Goal: Communication & Community: Ask a question

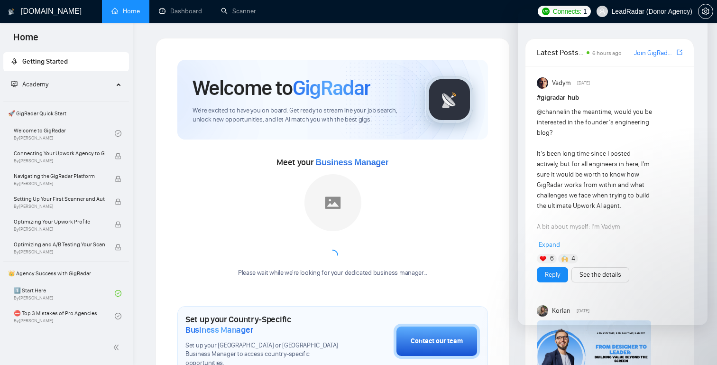
scroll to position [957, 0]
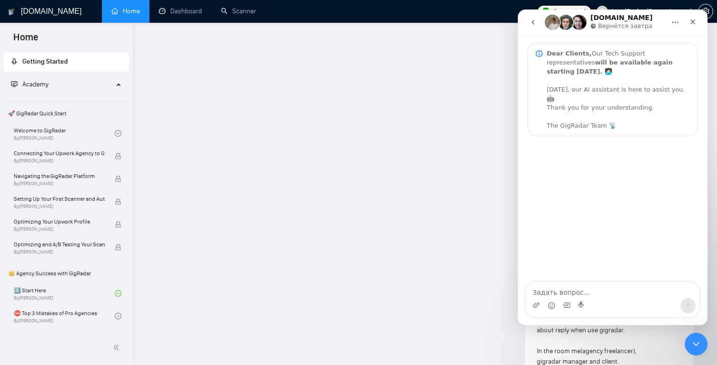
click at [693, 28] on div "Закрыть" at bounding box center [693, 21] width 17 height 17
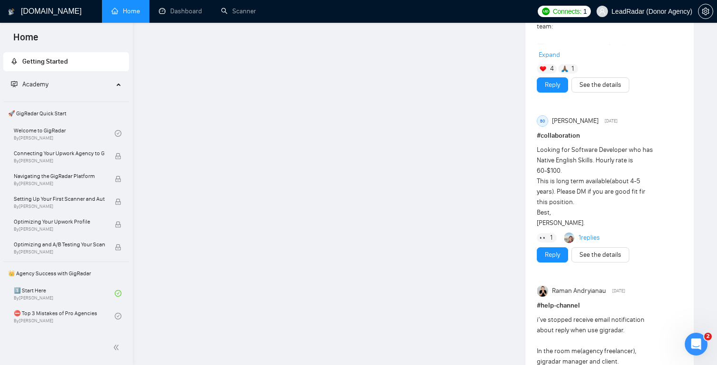
scroll to position [0, 0]
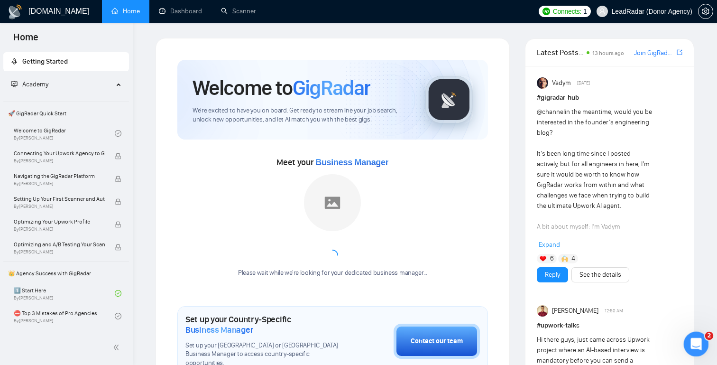
click at [696, 343] on icon "Открыть службу сообщений Intercom" at bounding box center [695, 343] width 7 height 8
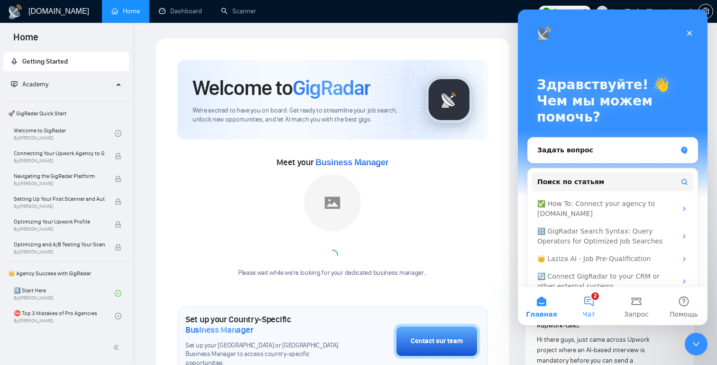
click at [590, 301] on button "2 Чат" at bounding box center [588, 306] width 47 height 38
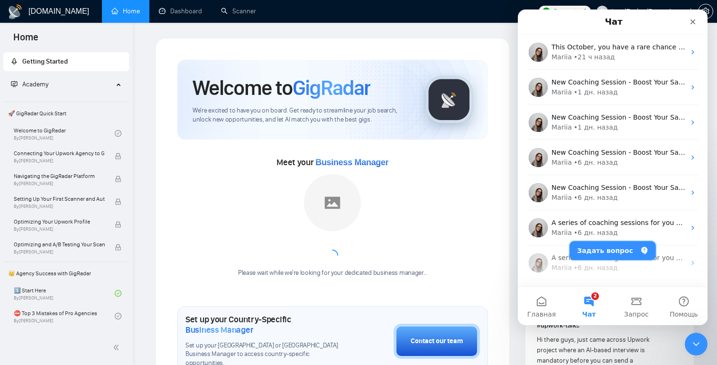
click at [600, 251] on button "Задать вопрос" at bounding box center [613, 250] width 86 height 19
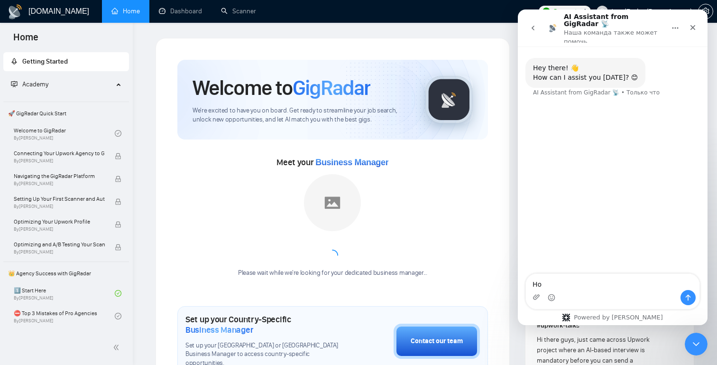
type textarea "H"
type textarea "talk to human"
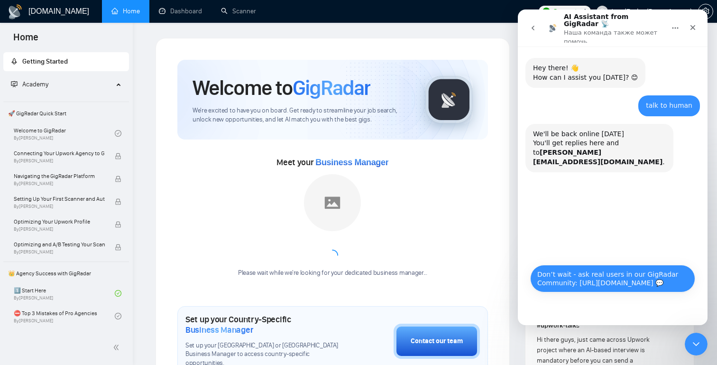
click at [602, 292] on button "Don’t wait - ask real users in our GigRadar Community: [URL][DOMAIN_NAME] 💬" at bounding box center [612, 279] width 165 height 28
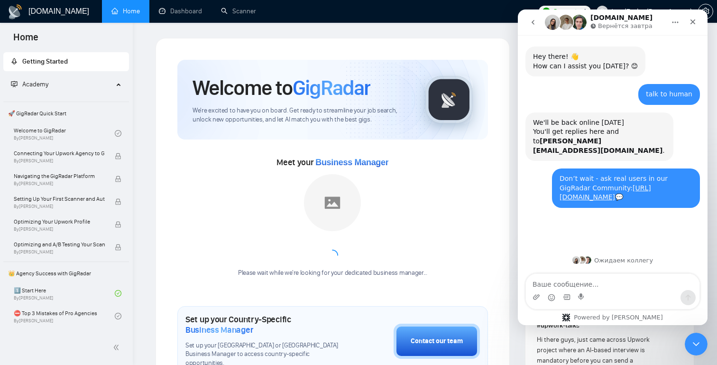
click at [531, 25] on icon "go back" at bounding box center [533, 23] width 8 height 8
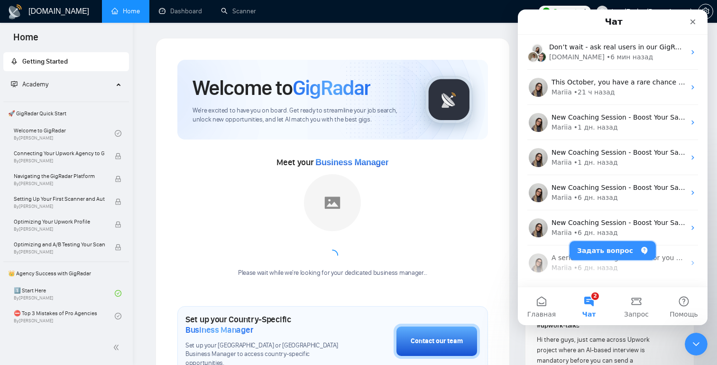
click at [607, 248] on button "Задать вопрос" at bounding box center [613, 250] width 86 height 19
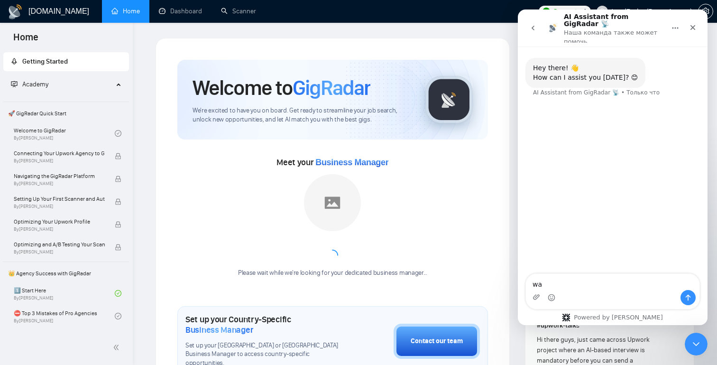
type textarea "w"
type textarea "human"
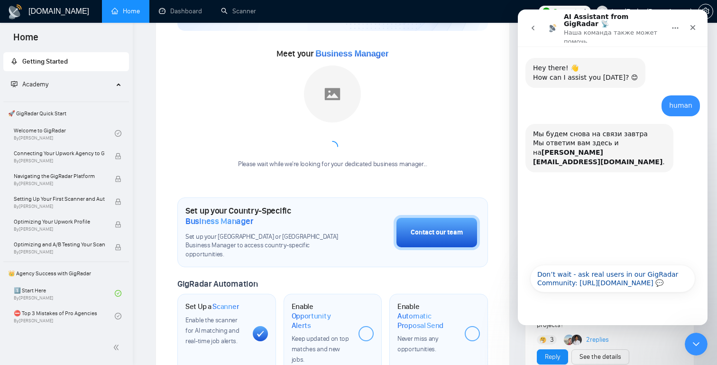
scroll to position [105, 0]
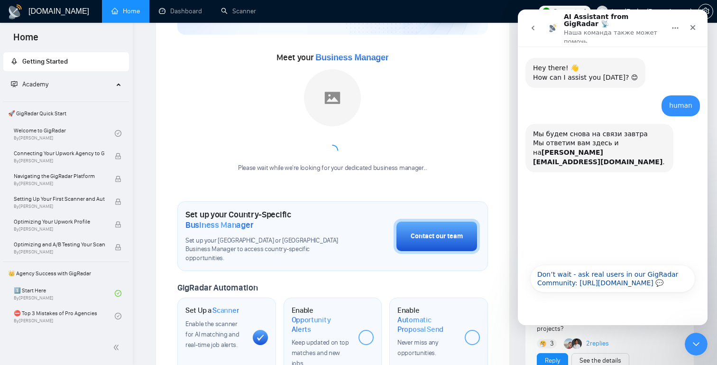
click at [533, 29] on button "go back" at bounding box center [533, 28] width 18 height 18
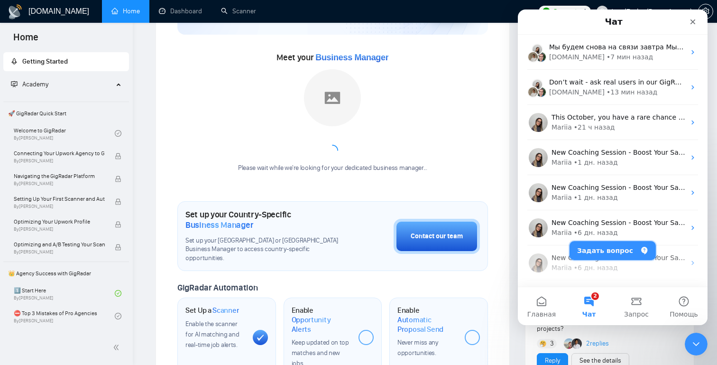
click at [602, 250] on button "Задать вопрос" at bounding box center [613, 250] width 86 height 19
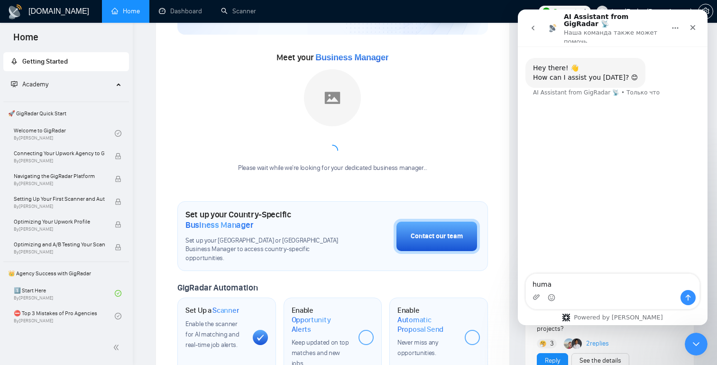
type textarea "human"
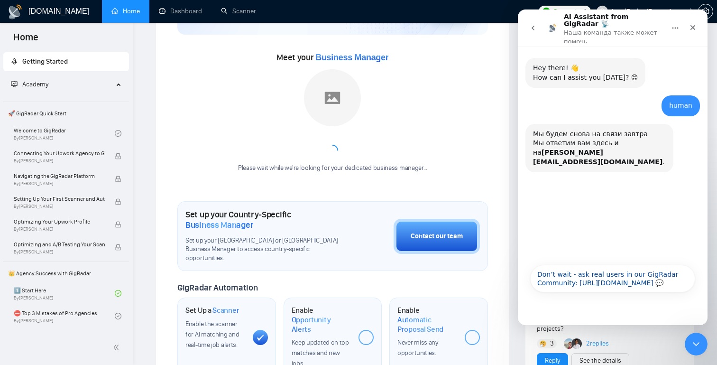
click at [538, 26] on button "go back" at bounding box center [533, 28] width 18 height 18
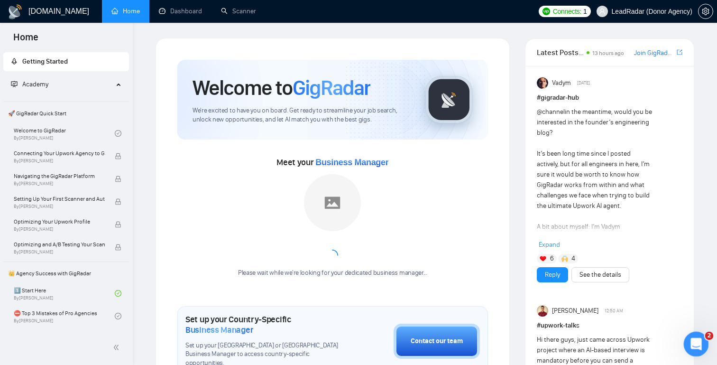
click at [697, 343] on icon "Открыть службу сообщений Intercom" at bounding box center [695, 343] width 16 height 16
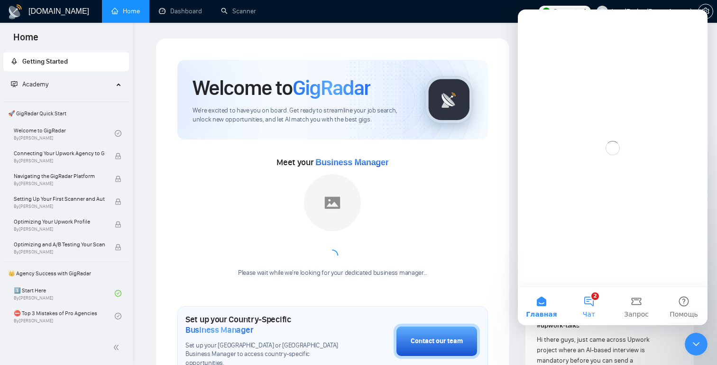
click at [589, 306] on button "2 Чат" at bounding box center [588, 306] width 47 height 38
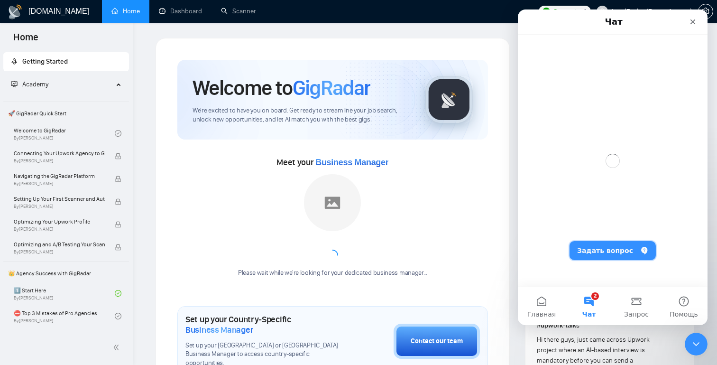
click at [585, 250] on button "Задать вопрос" at bounding box center [613, 250] width 86 height 19
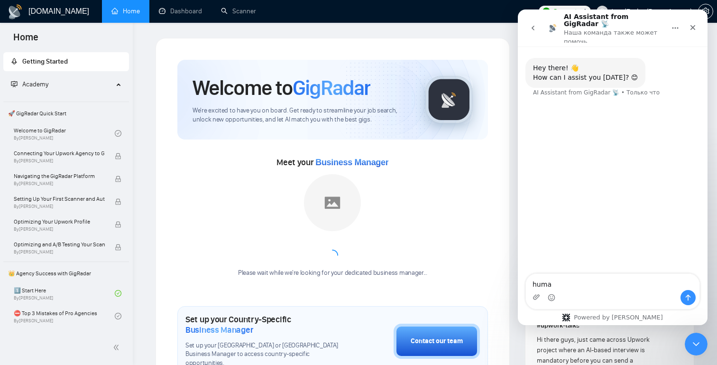
type textarea "human"
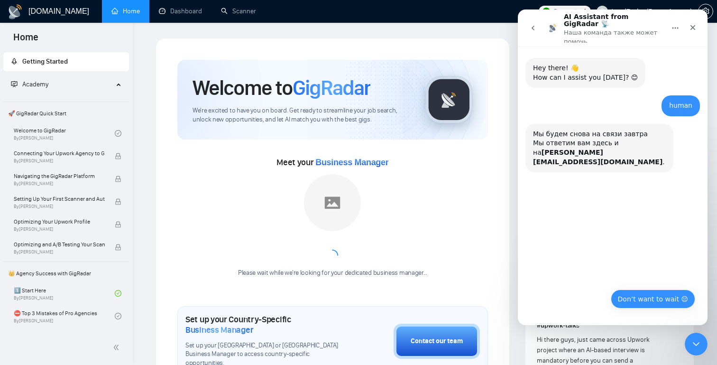
click at [647, 301] on button "Don’t want to wait 😔" at bounding box center [653, 298] width 84 height 19
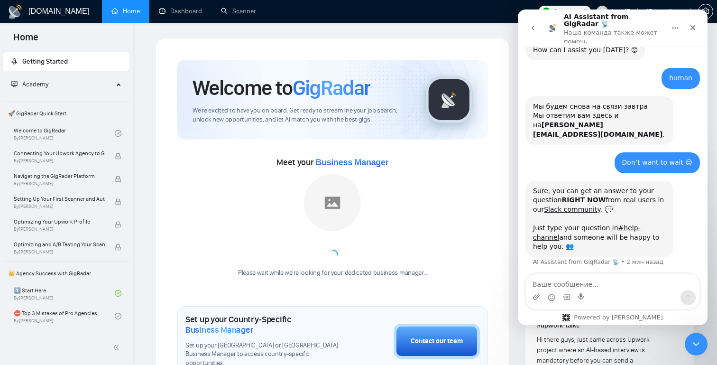
scroll to position [5, 0]
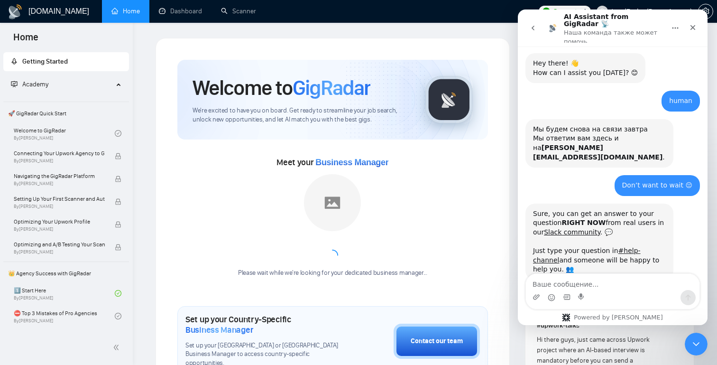
click at [532, 28] on icon "go back" at bounding box center [533, 28] width 8 height 8
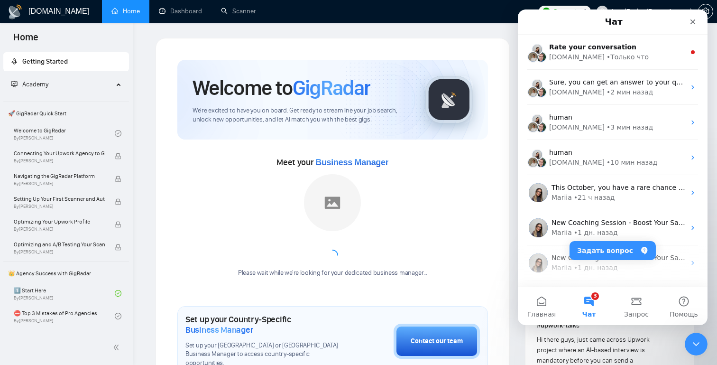
scroll to position [0, 0]
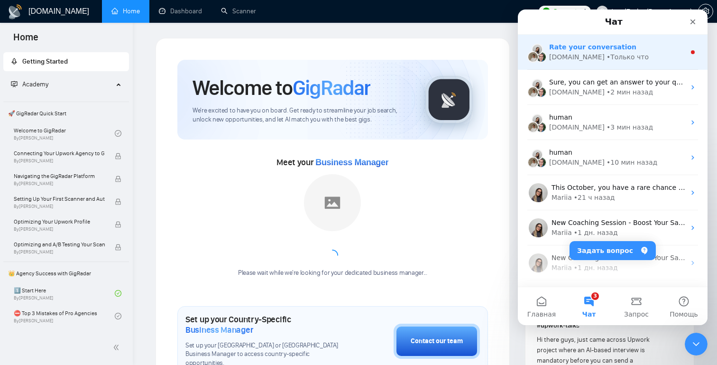
click at [635, 50] on div "Rate your conversation" at bounding box center [617, 47] width 136 height 10
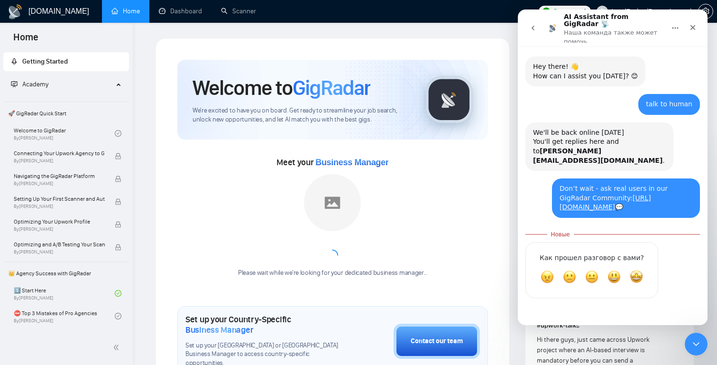
scroll to position [1, 0]
click at [529, 26] on button "go back" at bounding box center [533, 28] width 18 height 18
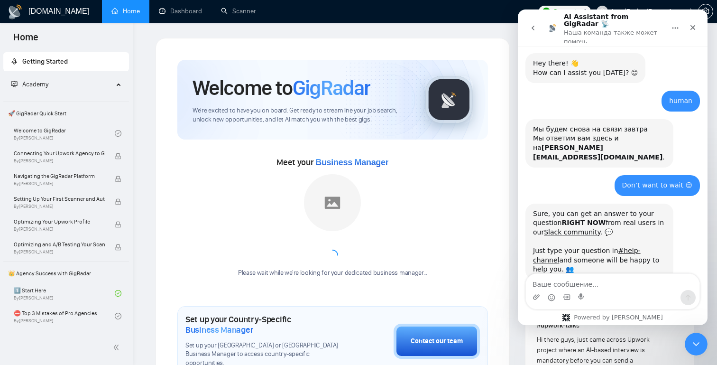
scroll to position [5, 0]
click at [533, 24] on icon "go back" at bounding box center [533, 28] width 8 height 8
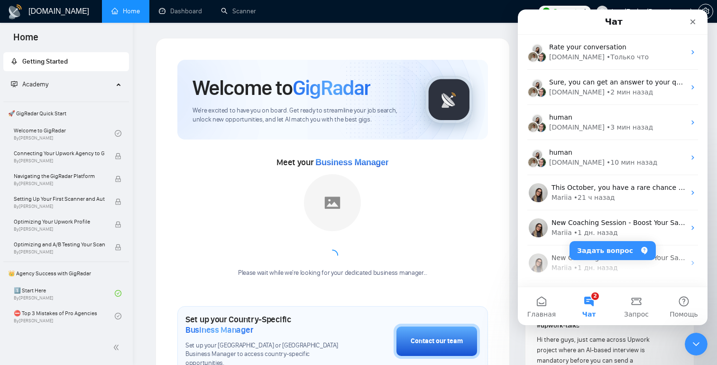
scroll to position [0, 0]
click at [693, 339] on icon "Закрыть службу сообщений Intercom" at bounding box center [694, 342] width 11 height 11
